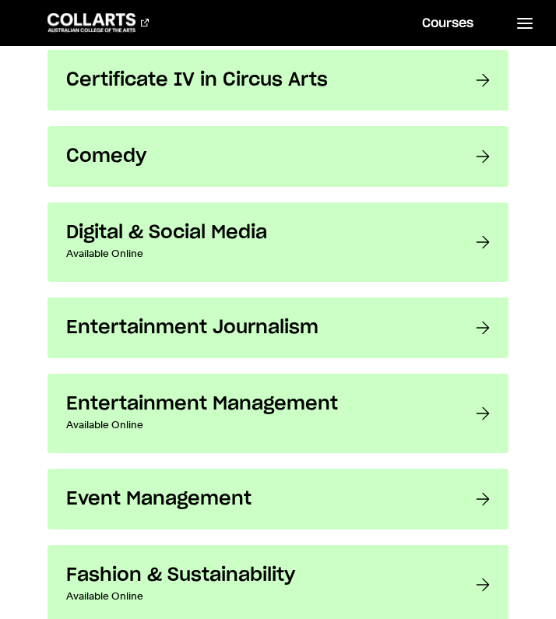
scroll to position [1081, 0]
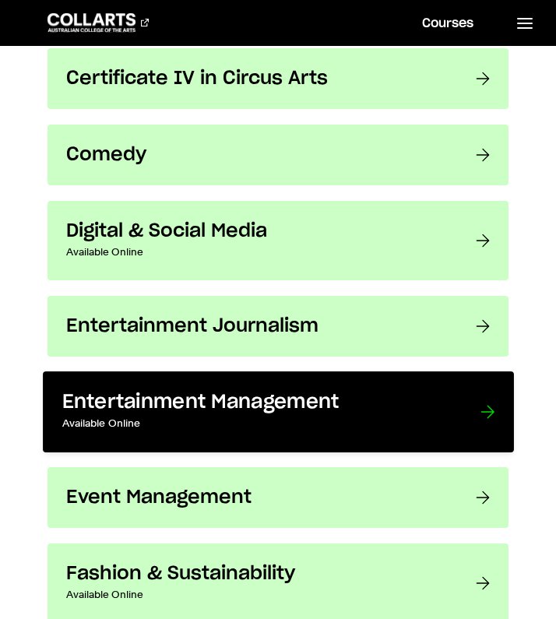
click at [190, 403] on h3 "Entertainment Management" at bounding box center [255, 403] width 386 height 24
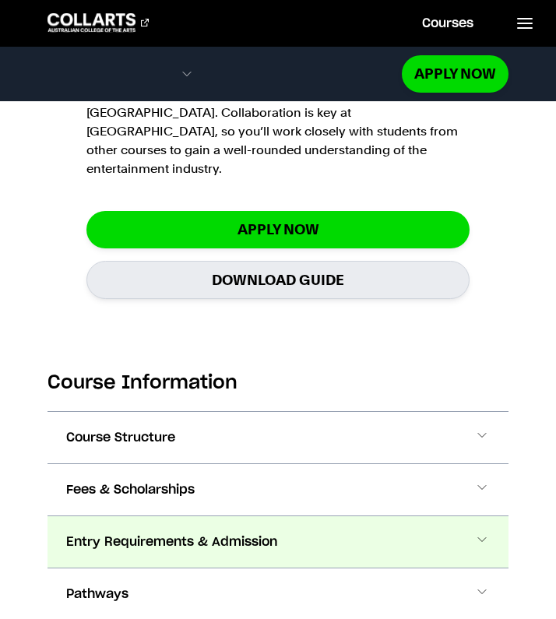
scroll to position [2115, 0]
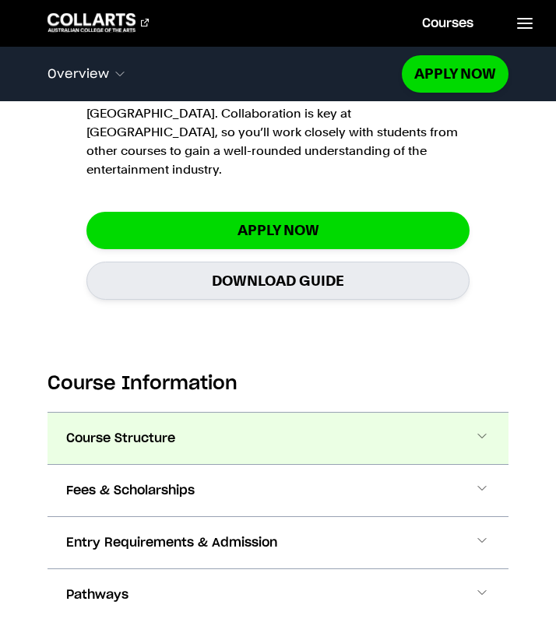
click at [250, 413] on button "Course Structure" at bounding box center [278, 438] width 462 height 51
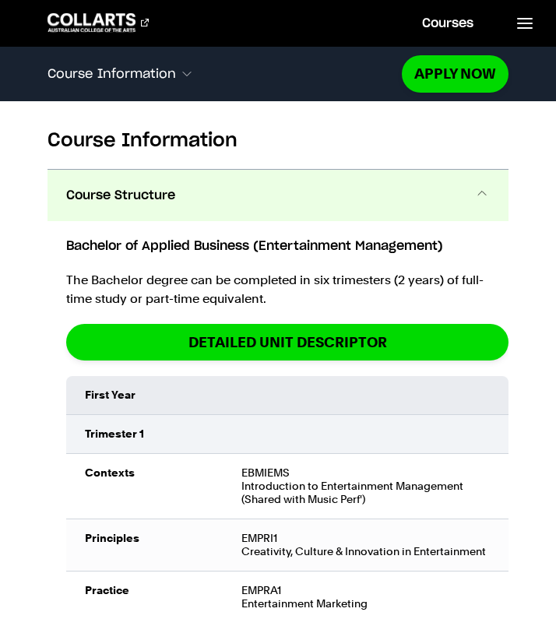
scroll to position [2353, 0]
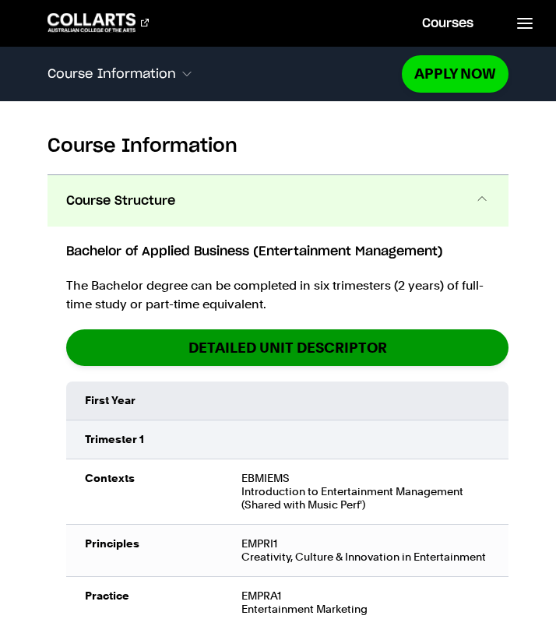
click at [377, 329] on link "detailed unit descriptor" at bounding box center [287, 347] width 443 height 37
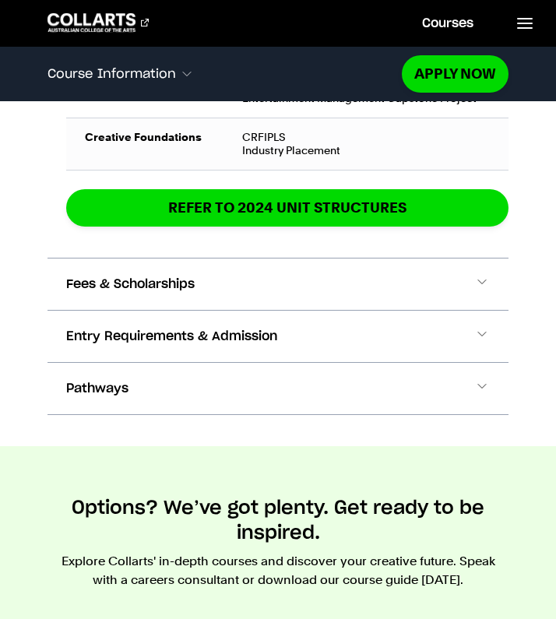
scroll to position [4171, 0]
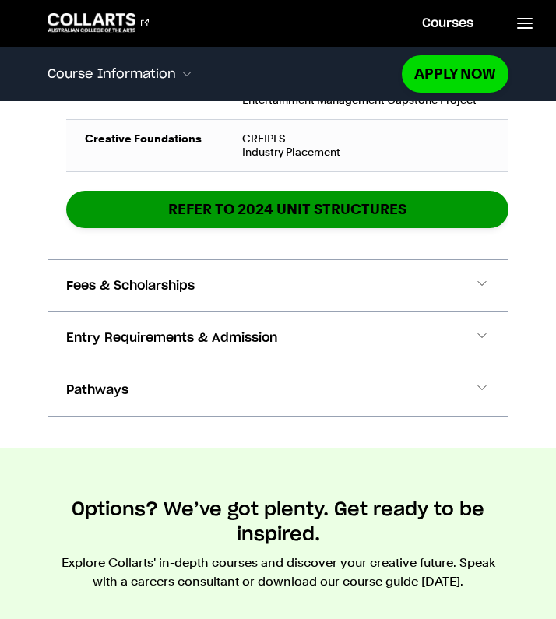
click at [381, 191] on link "REFER TO 2024 unit structures" at bounding box center [287, 209] width 443 height 37
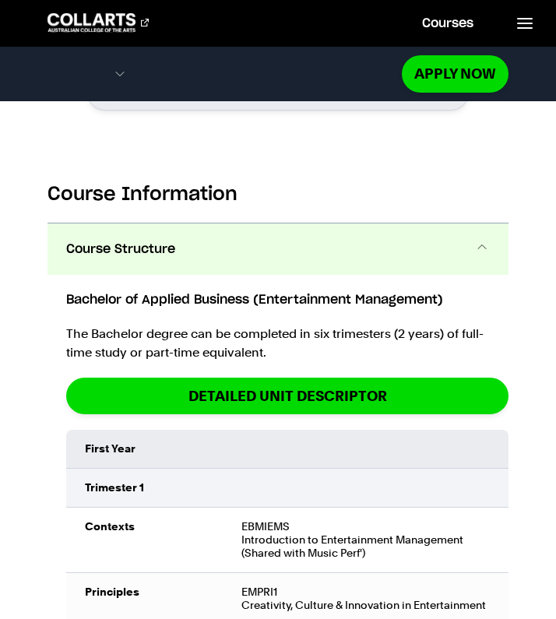
scroll to position [2356, 0]
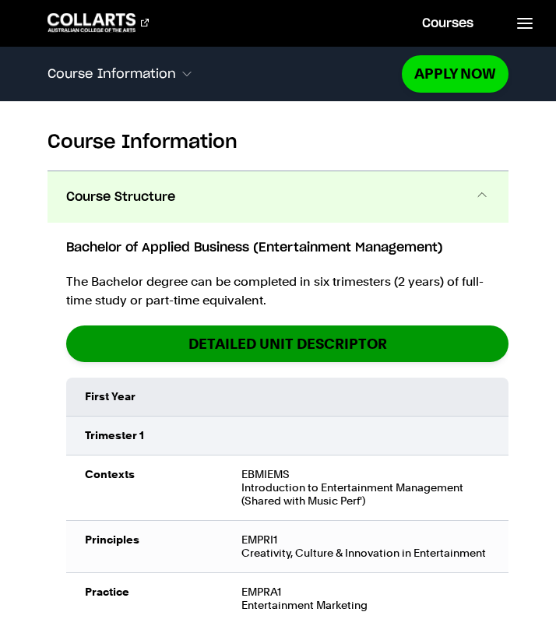
click at [331, 325] on link "detailed unit descriptor" at bounding box center [287, 343] width 443 height 37
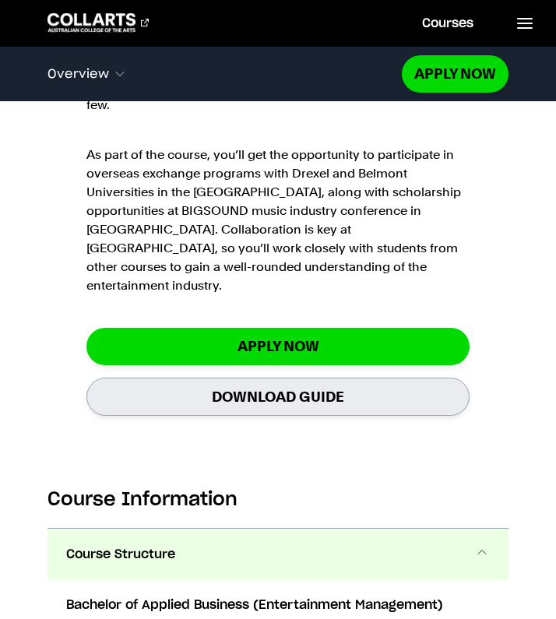
scroll to position [2073, 0]
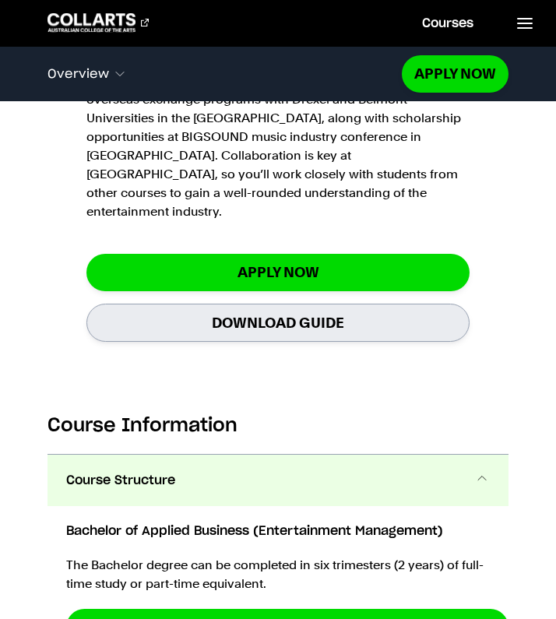
click at [387, 304] on link "Download Guide" at bounding box center [277, 323] width 383 height 38
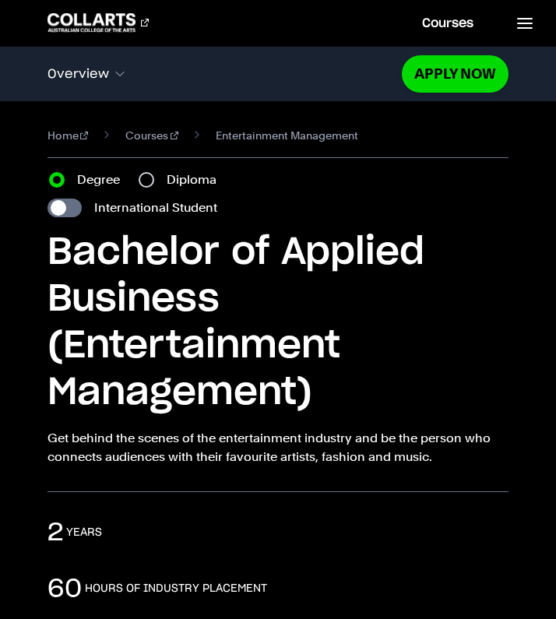
scroll to position [0, 0]
click at [520, 21] on icon at bounding box center [524, 23] width 19 height 19
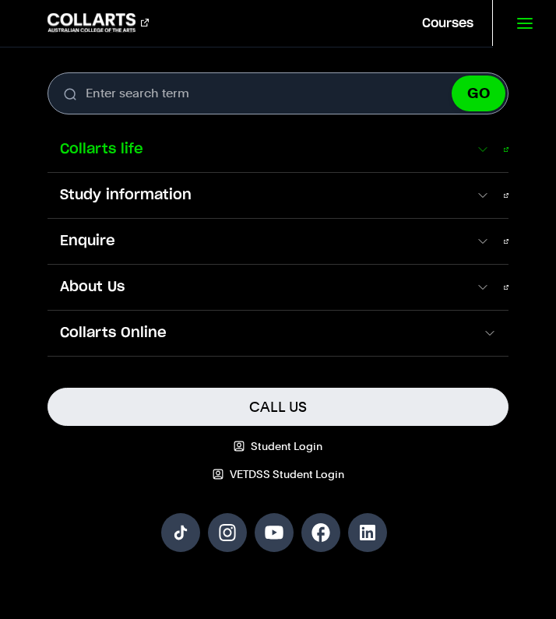
click at [368, 146] on span "Collarts life" at bounding box center [261, 149] width 428 height 20
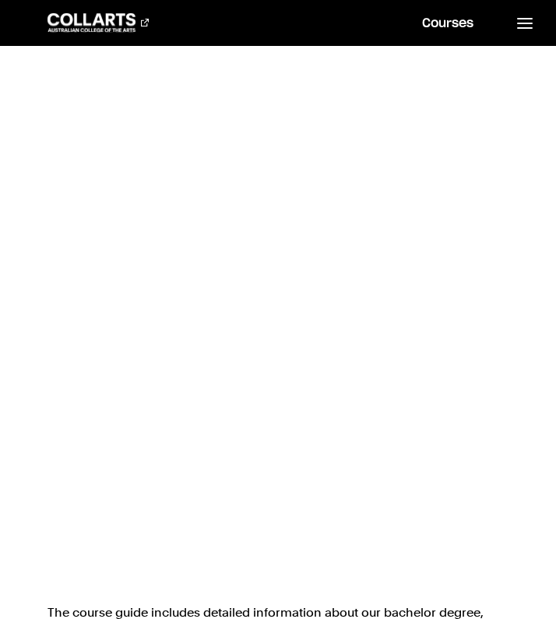
scroll to position [742, 0]
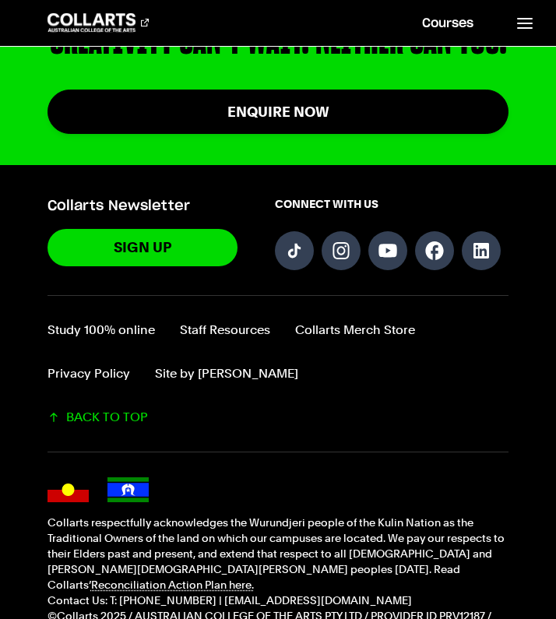
scroll to position [2650, 0]
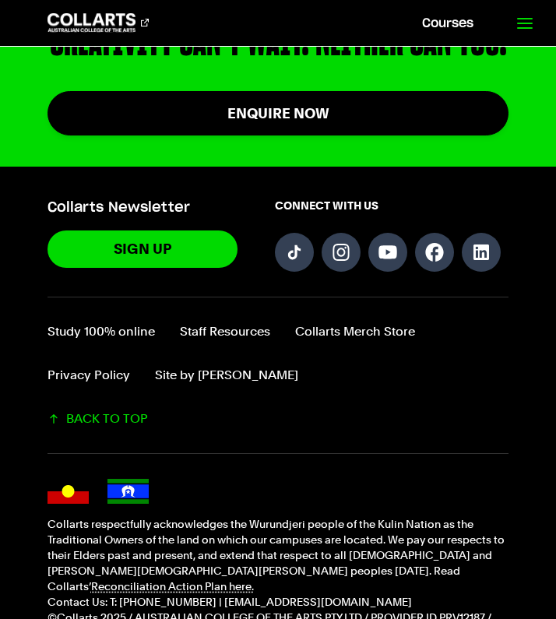
click at [522, 14] on icon at bounding box center [524, 23] width 19 height 19
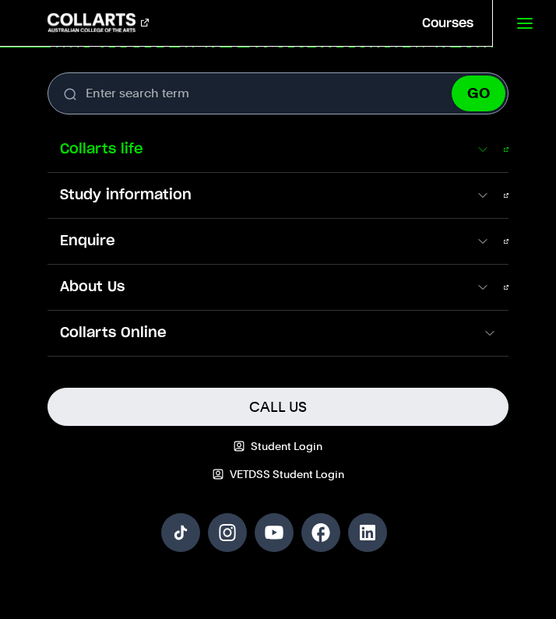
click at [489, 149] on span at bounding box center [482, 150] width 14 height 16
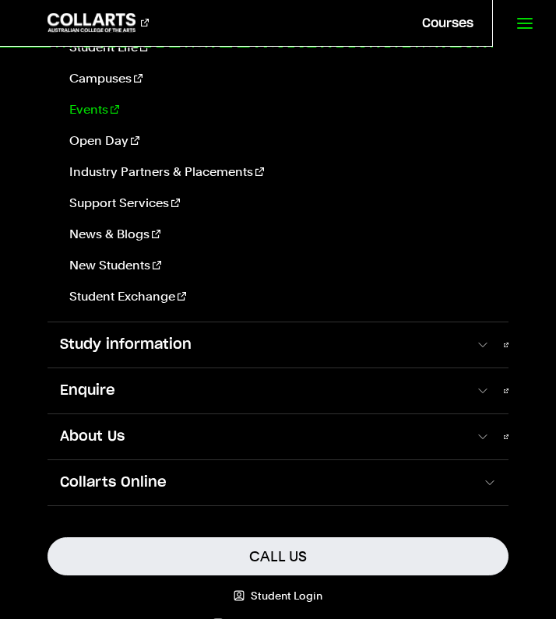
scroll to position [150, 0]
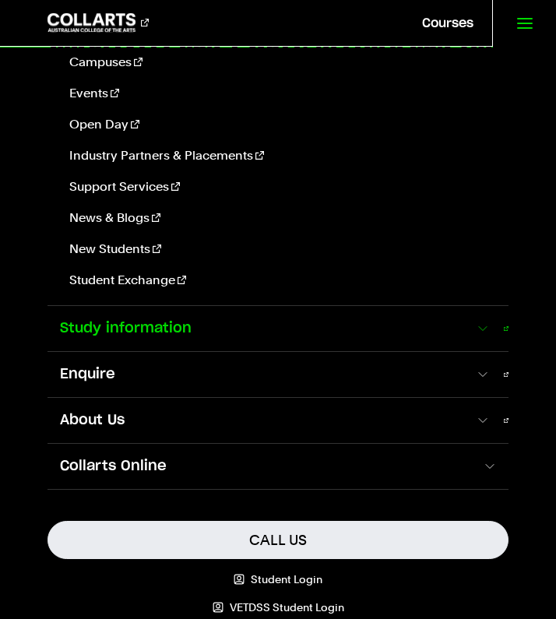
click at [489, 329] on span at bounding box center [482, 329] width 14 height 16
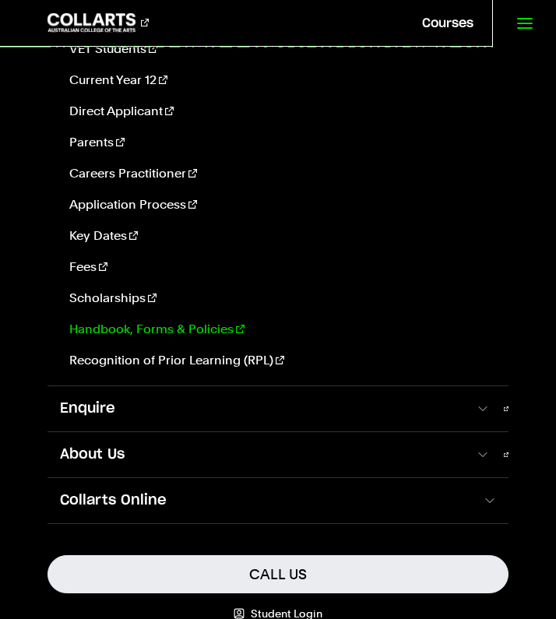
scroll to position [256, 0]
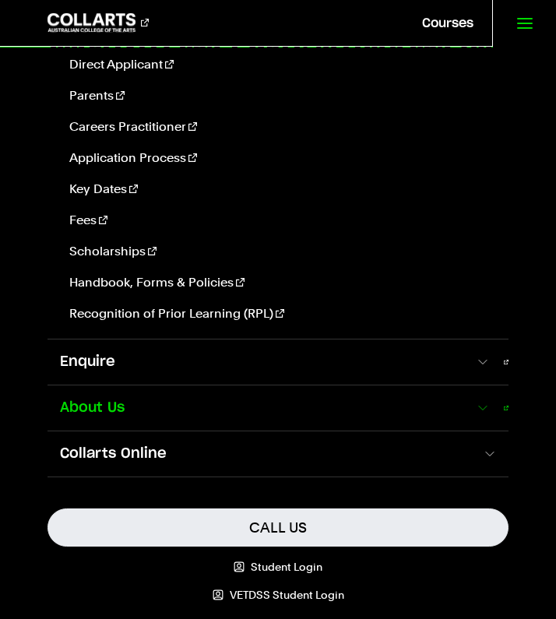
click at [489, 413] on span at bounding box center [482, 408] width 14 height 16
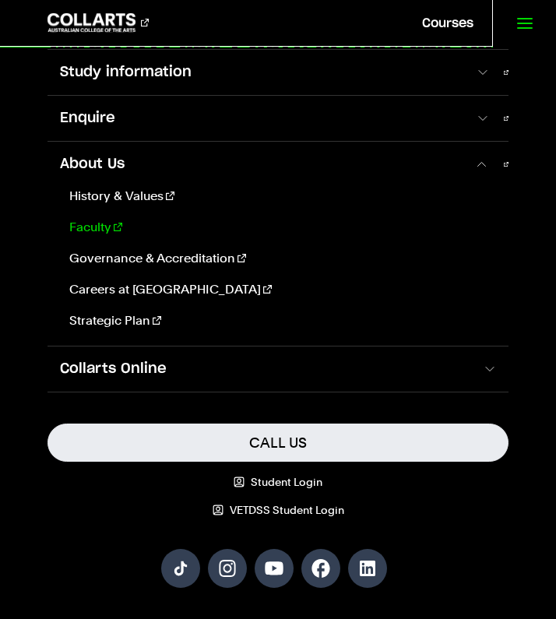
click at [99, 235] on link "Faculty" at bounding box center [280, 227] width 434 height 19
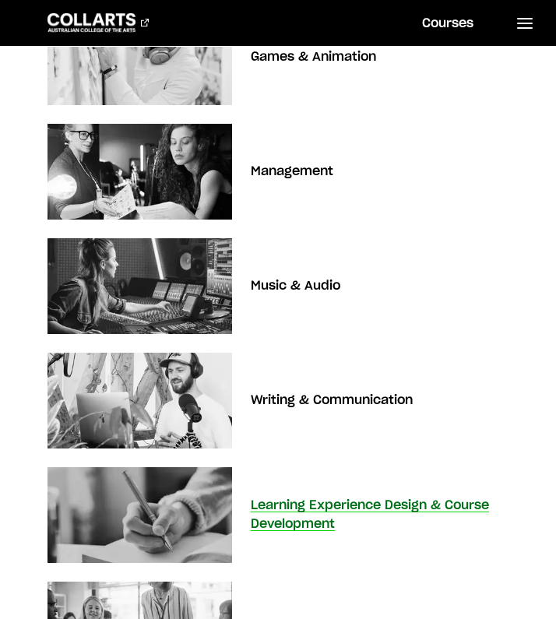
scroll to position [693, 0]
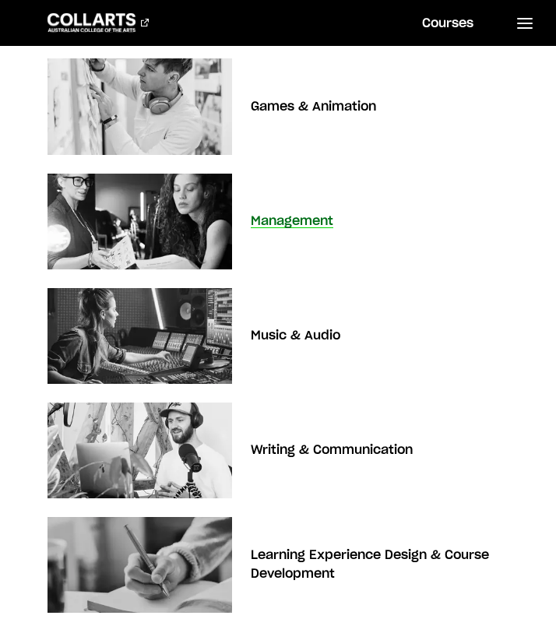
click at [183, 216] on img at bounding box center [139, 220] width 203 height 105
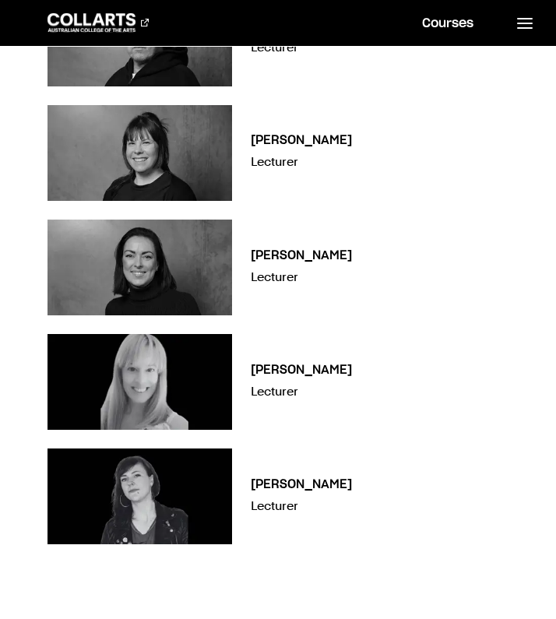
scroll to position [1662, 0]
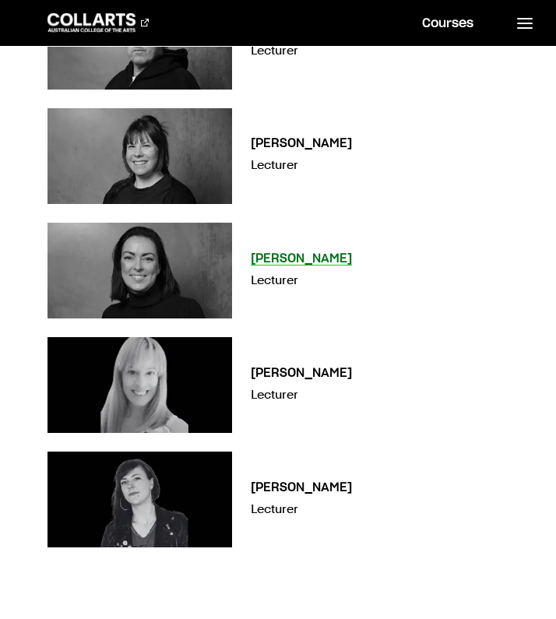
click at [264, 249] on div "[PERSON_NAME] Lecturer" at bounding box center [380, 271] width 258 height 44
click at [285, 252] on h3 "[PERSON_NAME]" at bounding box center [301, 258] width 101 height 12
click at [310, 249] on div "[PERSON_NAME] Lecturer" at bounding box center [380, 271] width 258 height 44
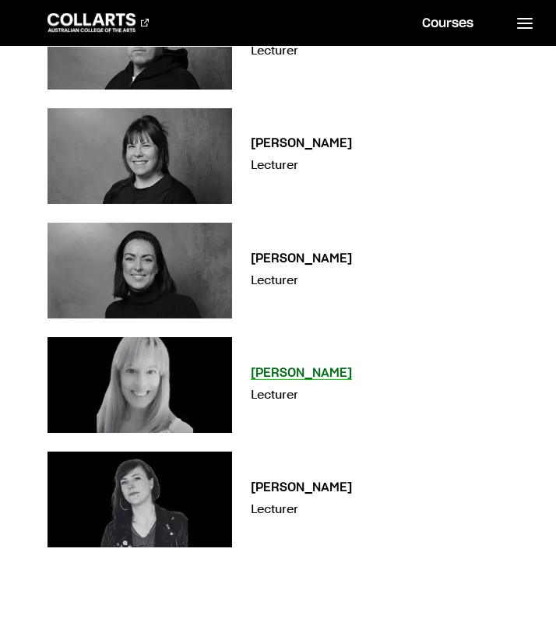
click at [288, 367] on h3 "[PERSON_NAME]" at bounding box center [301, 373] width 101 height 12
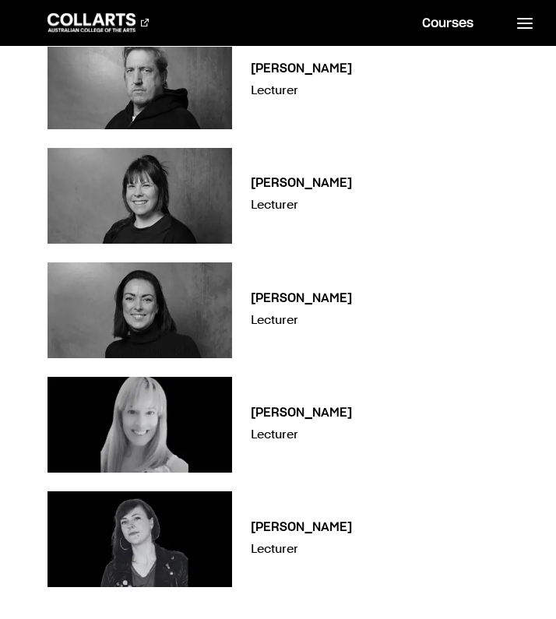
scroll to position [1621, 0]
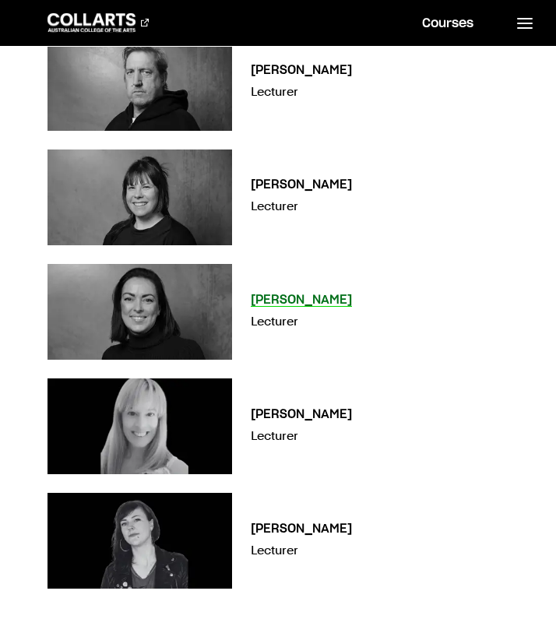
drag, startPoint x: 250, startPoint y: 277, endPoint x: 371, endPoint y: 274, distance: 121.5
click at [373, 290] on div "[PERSON_NAME] Lecturer" at bounding box center [380, 312] width 258 height 44
copy h3 "[PERSON_NAME]"
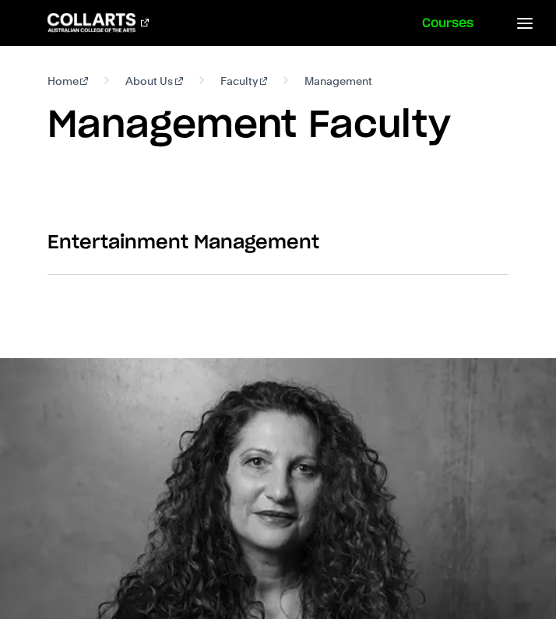
scroll to position [0, 0]
